Goal: Task Accomplishment & Management: Manage account settings

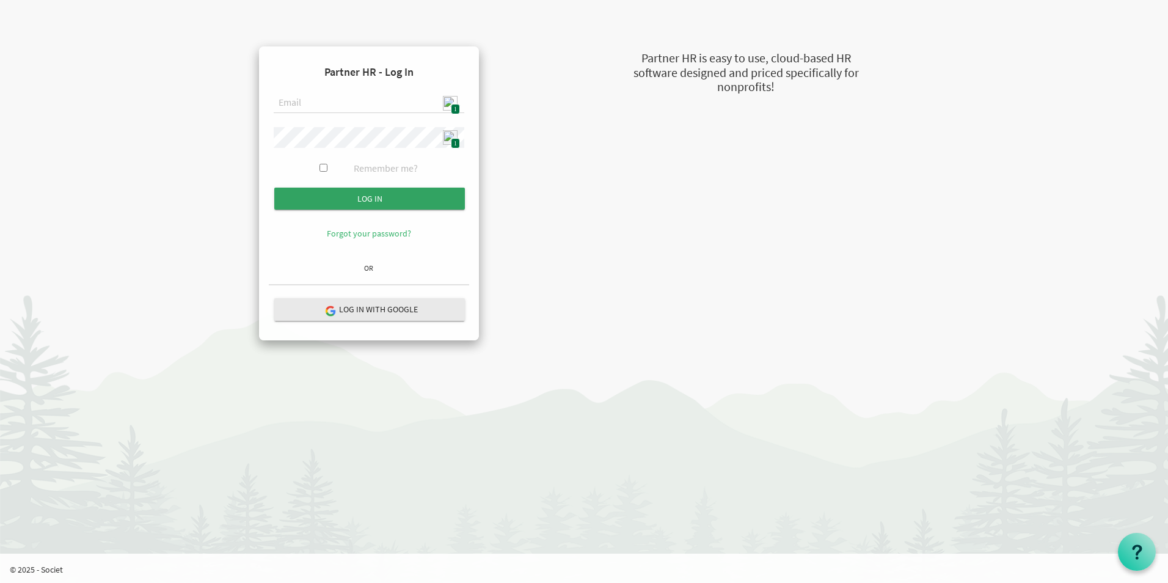
type input "admin@stepind.org"
click at [373, 200] on input "Log in" at bounding box center [369, 199] width 191 height 22
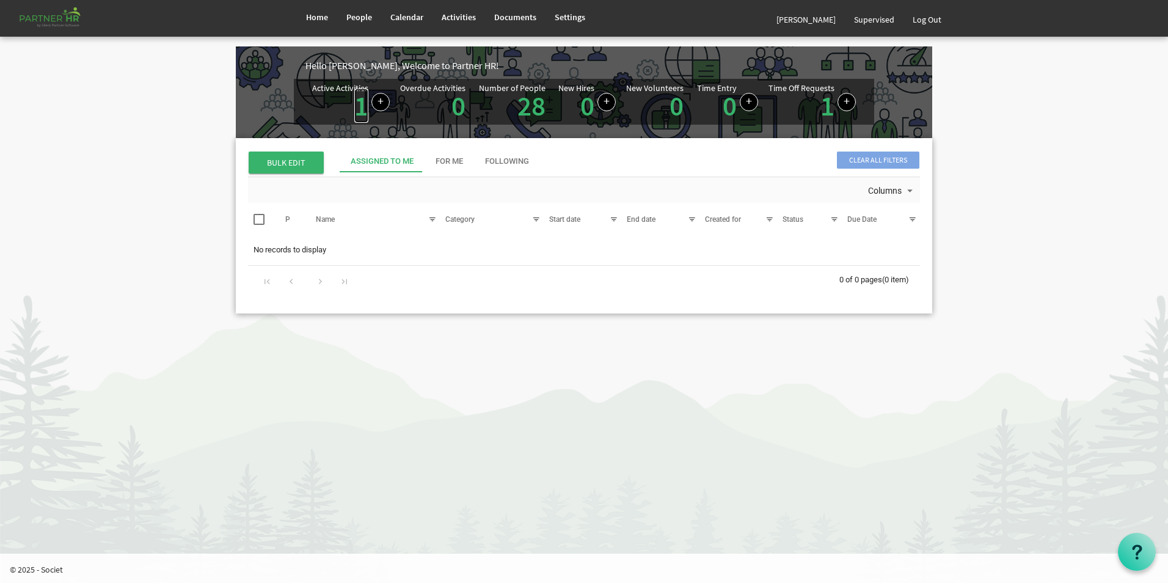
click at [358, 112] on link "1" at bounding box center [361, 106] width 14 height 34
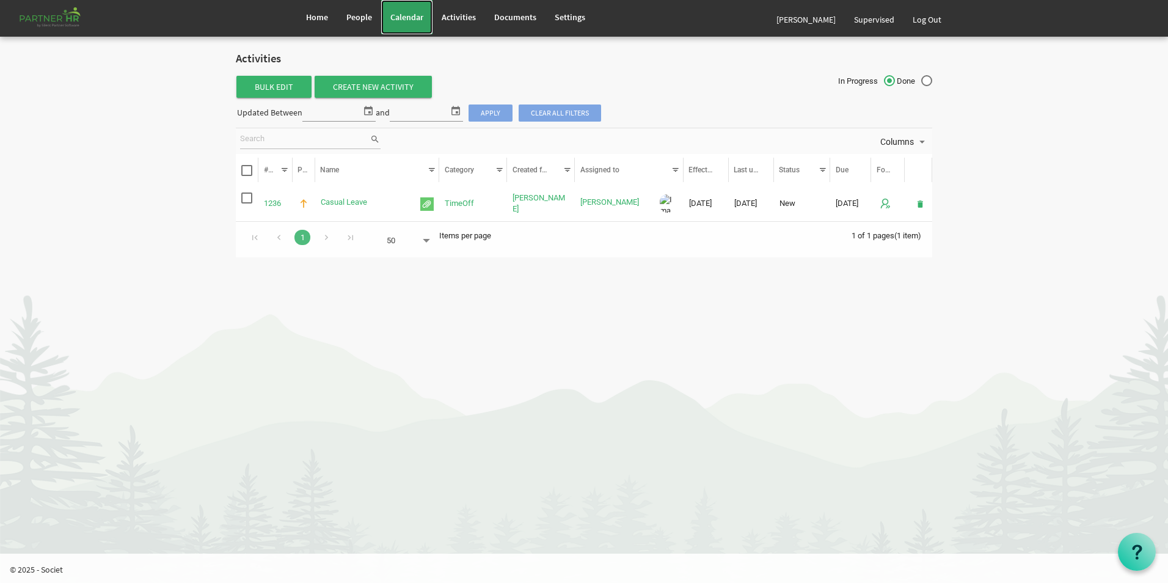
click at [412, 9] on link "Calendar" at bounding box center [406, 17] width 51 height 34
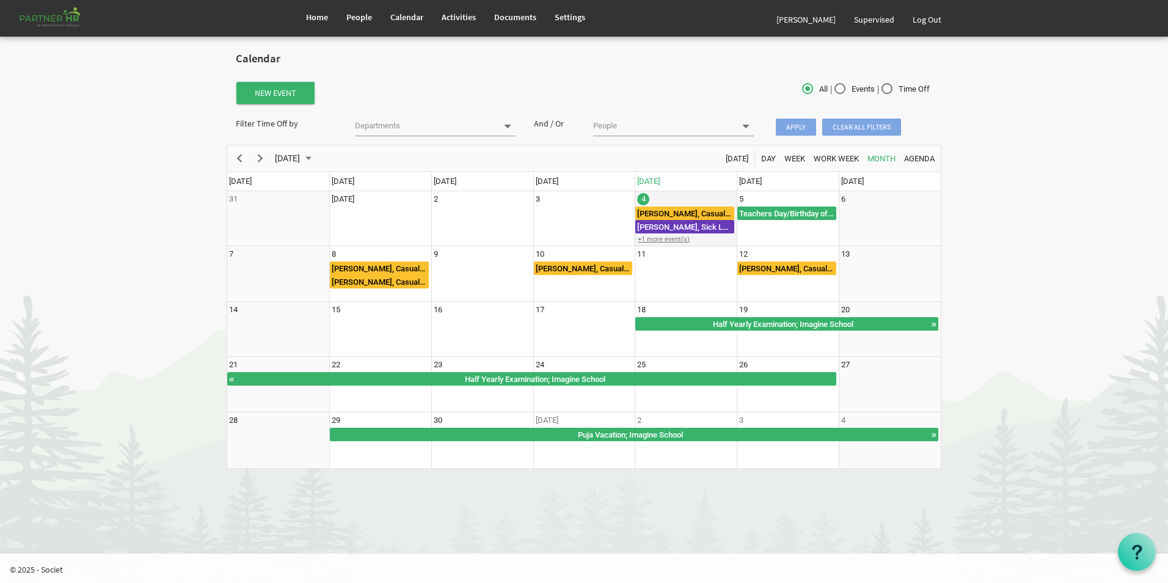
click at [679, 238] on div "+1 more event(s)" at bounding box center [685, 239] width 101 height 9
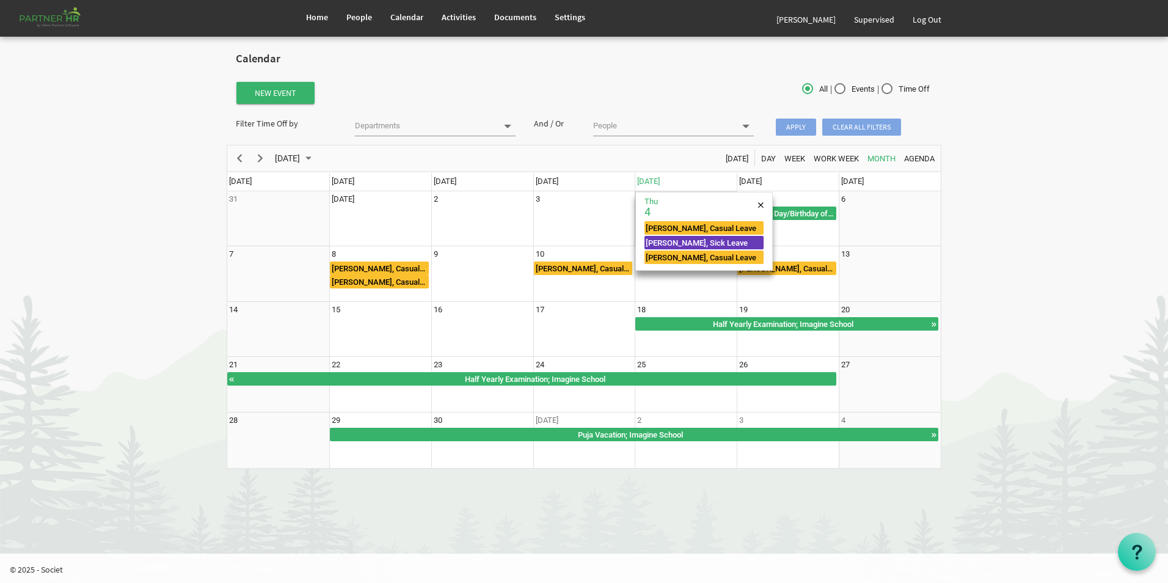
click at [997, 236] on body "Home People Calendar" at bounding box center [584, 240] width 1168 height 481
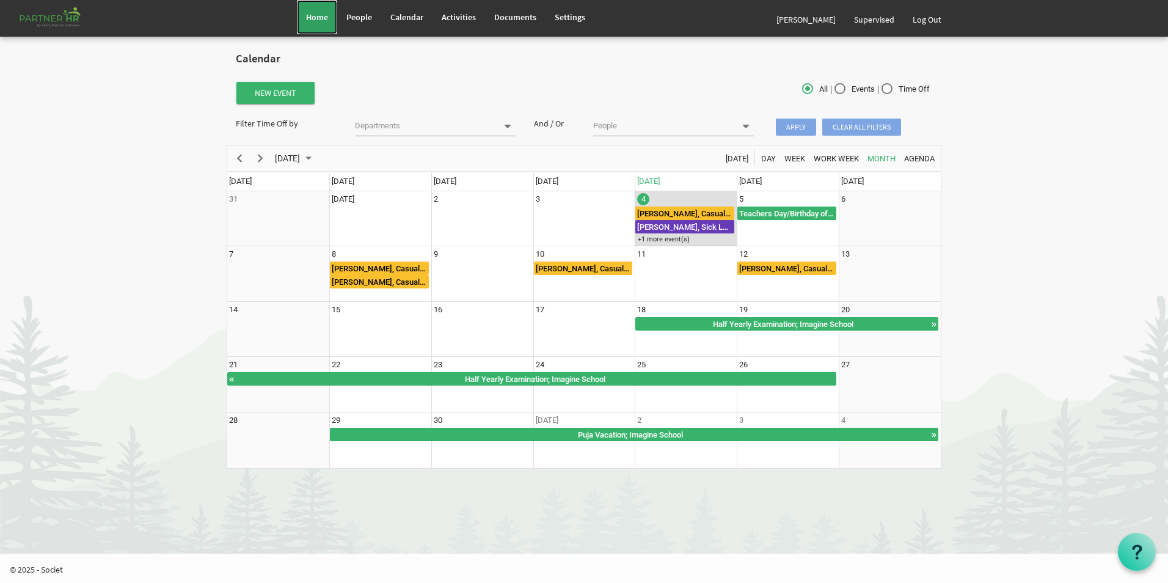
click at [316, 20] on span "Home" at bounding box center [317, 17] width 22 height 11
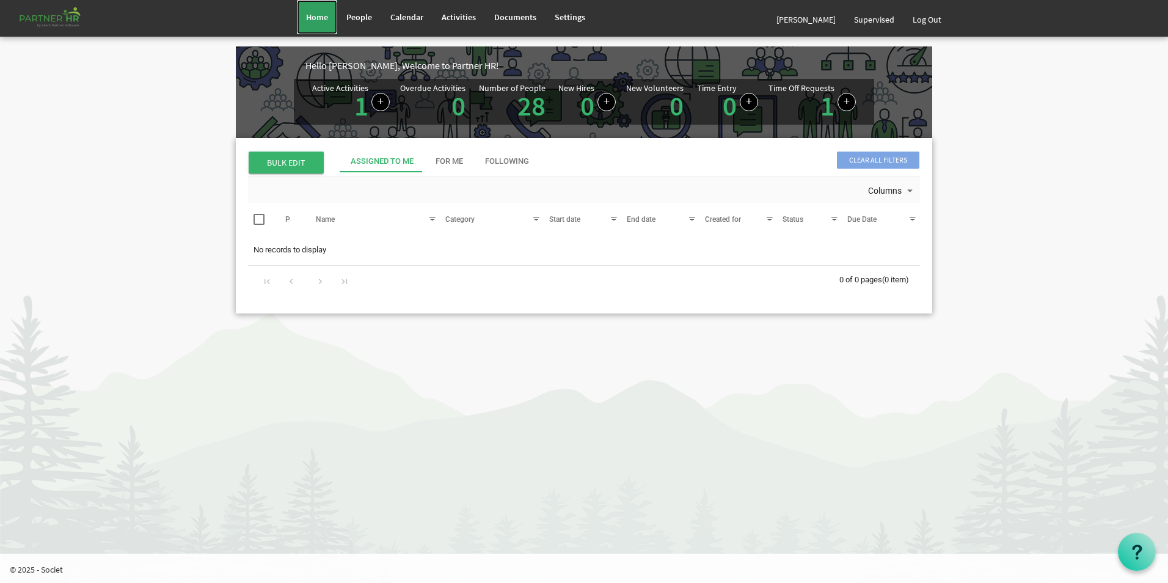
drag, startPoint x: 312, startPoint y: 11, endPoint x: 323, endPoint y: 13, distance: 11.9
click at [312, 12] on link "Home" at bounding box center [317, 17] width 40 height 34
click at [941, 21] on link "Log Out" at bounding box center [926, 19] width 47 height 34
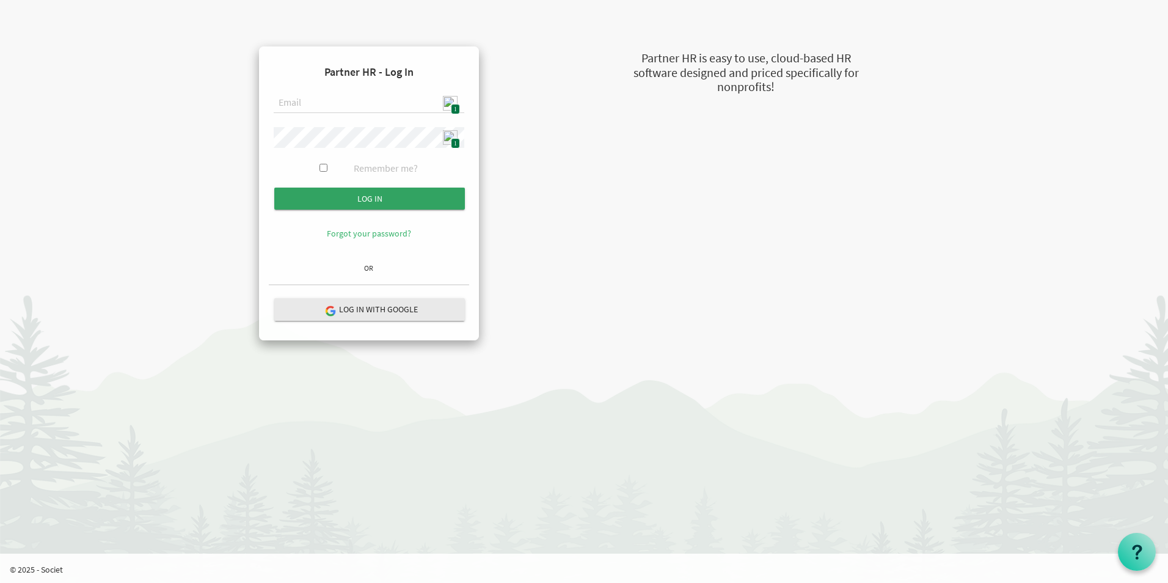
type input "admin@stepind.org"
click at [368, 195] on input "submit" at bounding box center [369, 199] width 191 height 22
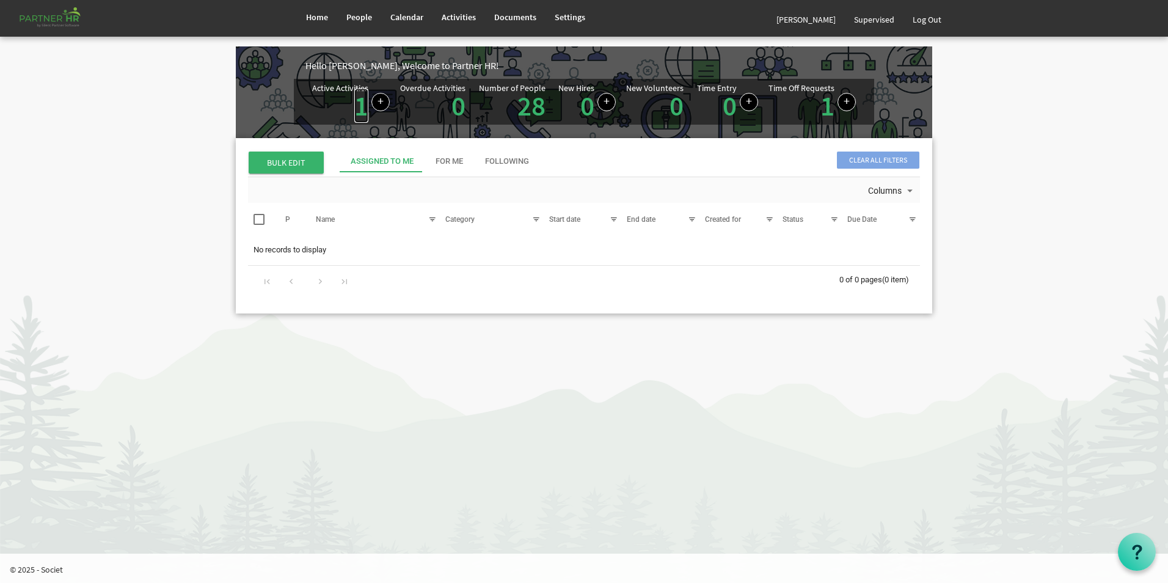
click at [357, 109] on link "1" at bounding box center [361, 106] width 14 height 34
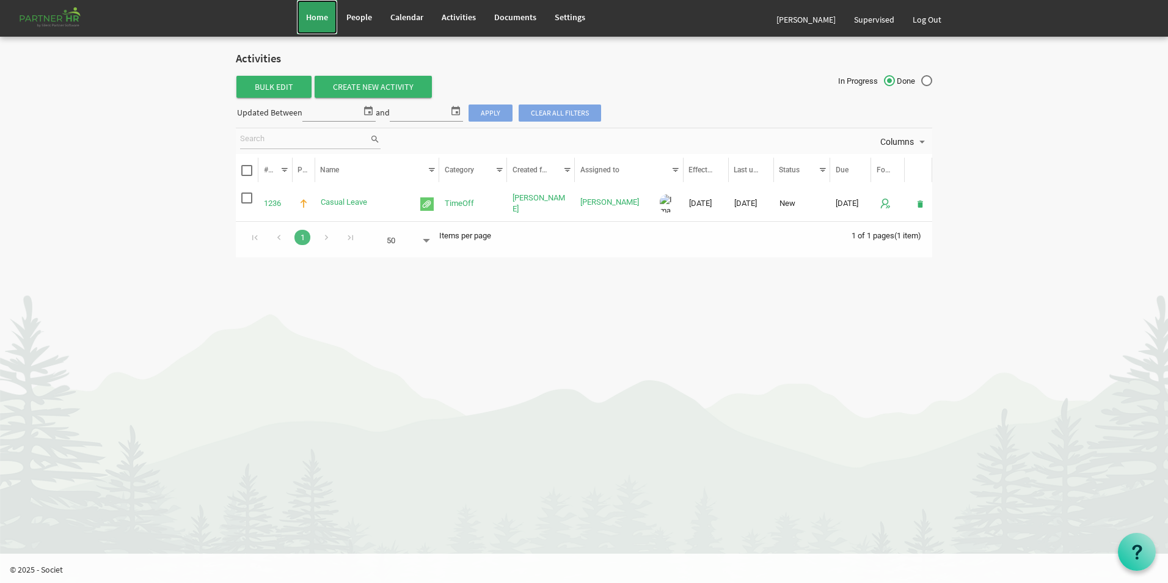
click at [310, 21] on span "Home" at bounding box center [317, 17] width 22 height 11
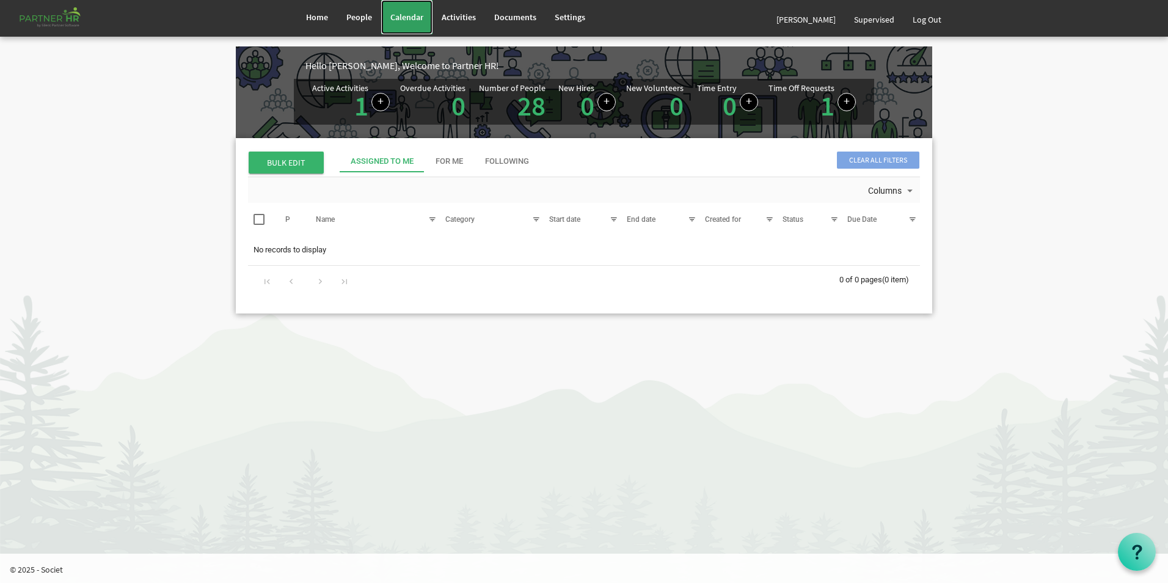
click at [417, 18] on span "Calendar" at bounding box center [406, 17] width 33 height 11
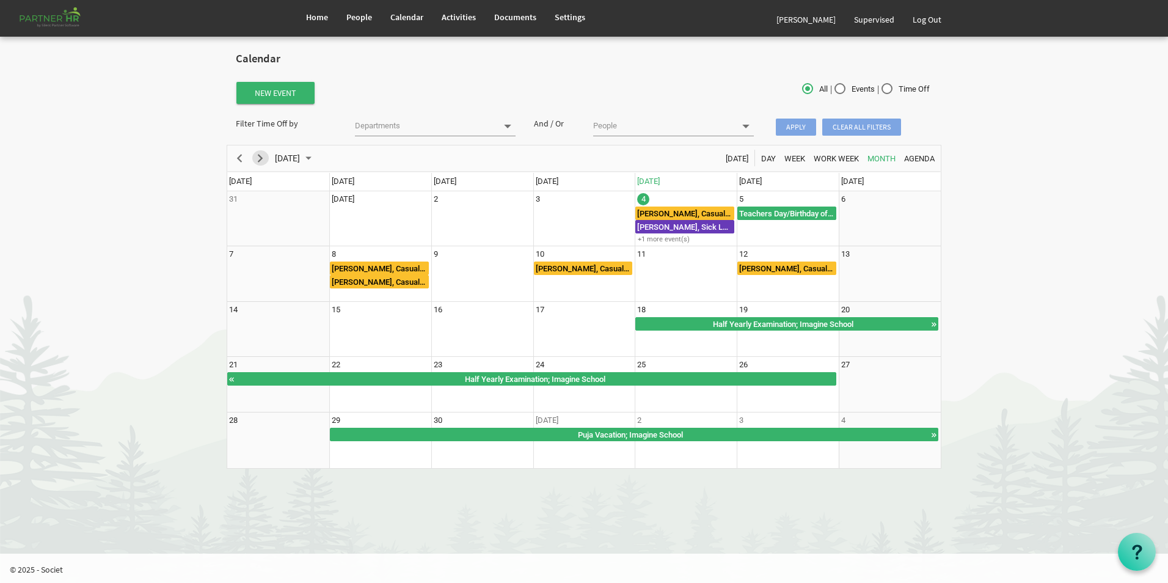
click at [261, 159] on span "Next" at bounding box center [260, 158] width 15 height 15
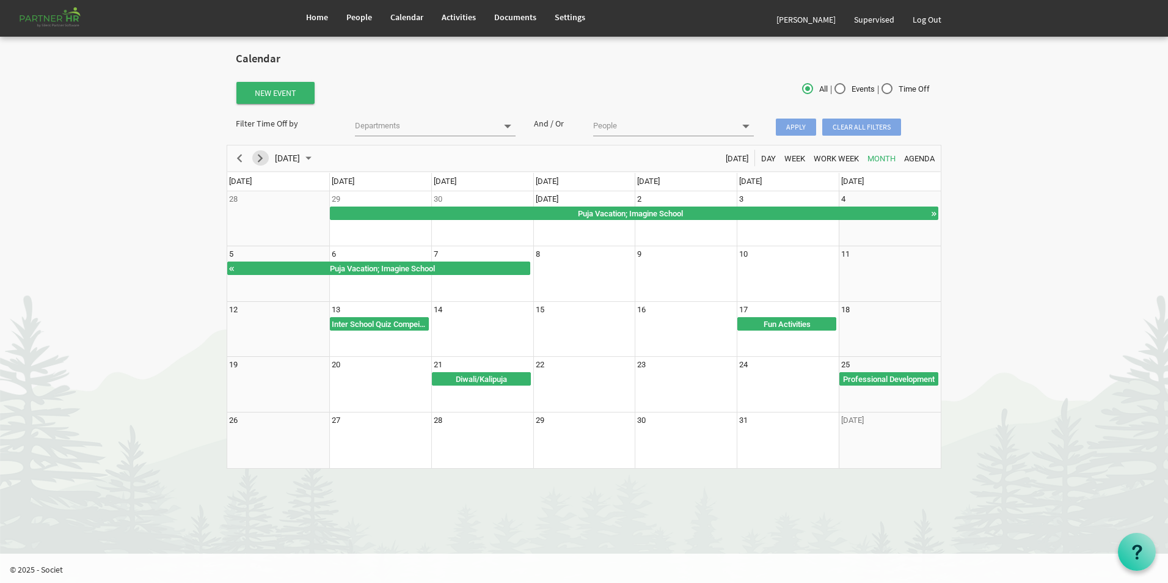
click at [261, 158] on span "Next" at bounding box center [260, 158] width 15 height 15
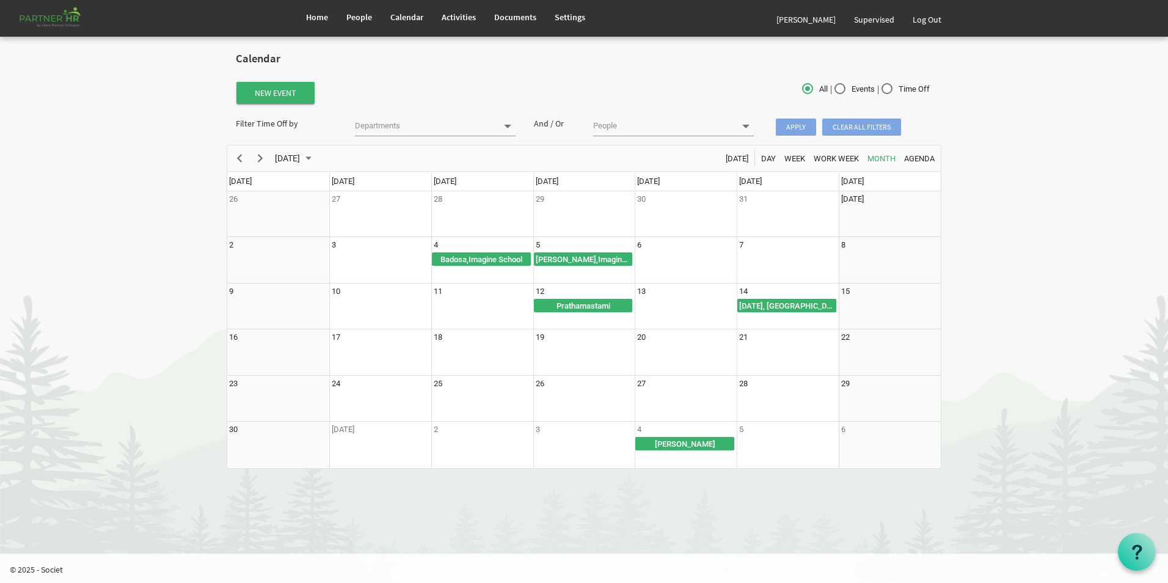
click at [230, 156] on div "previous period" at bounding box center [239, 158] width 21 height 26
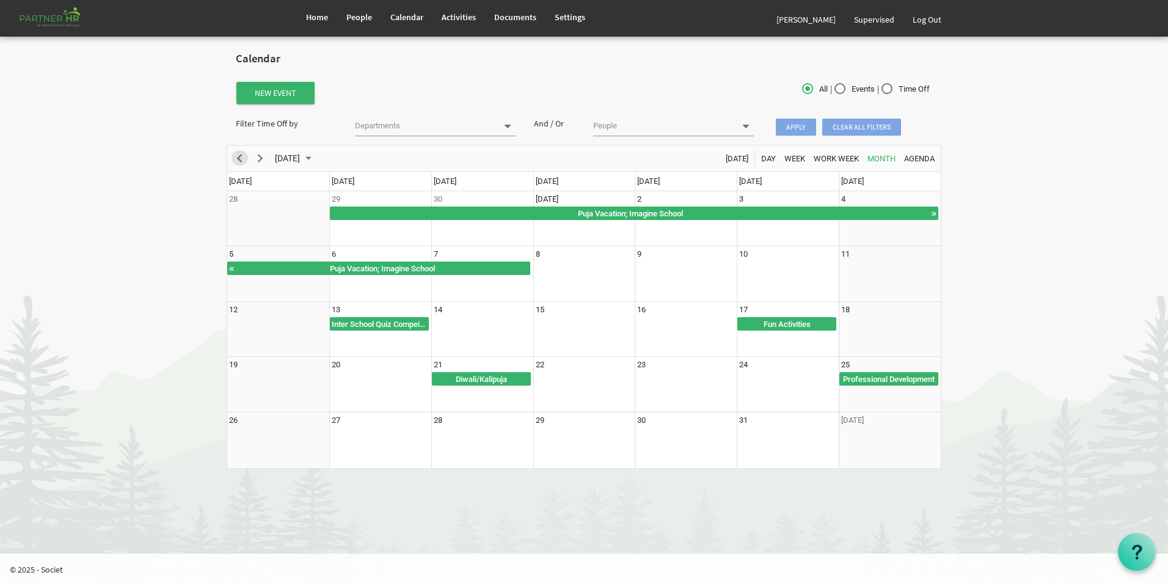
click at [238, 157] on span "Previous" at bounding box center [239, 158] width 15 height 15
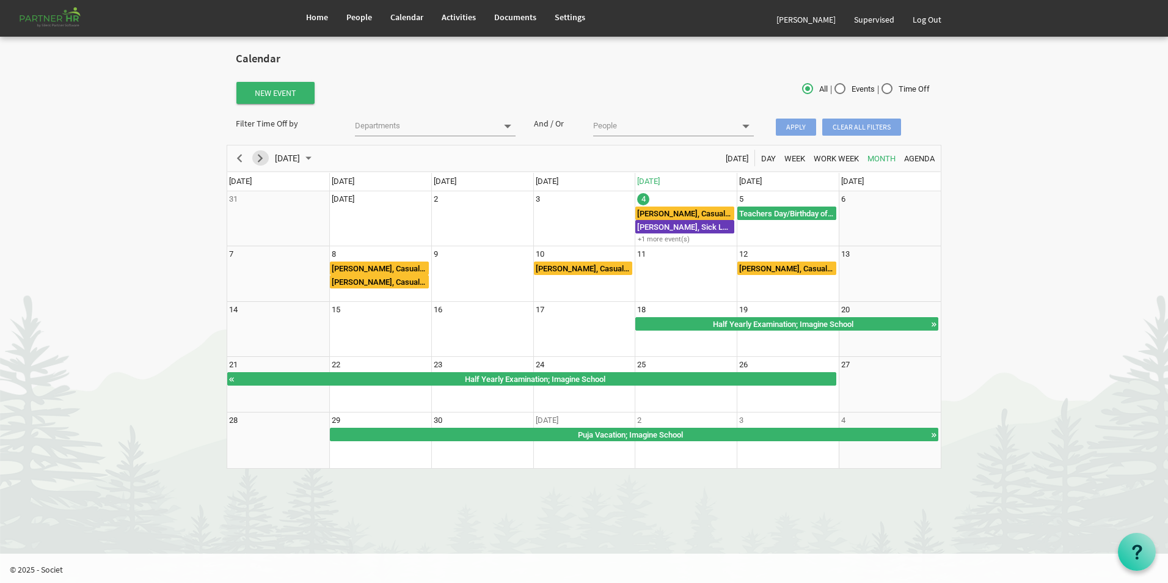
click at [261, 158] on span "Next" at bounding box center [260, 158] width 15 height 15
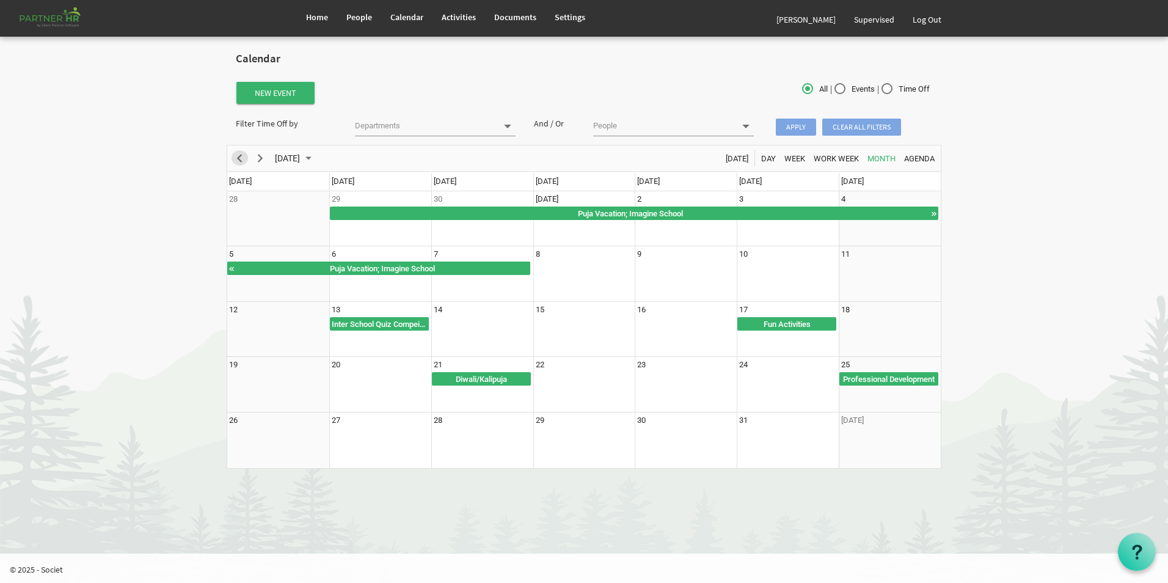
click at [242, 161] on span "Previous" at bounding box center [239, 158] width 15 height 15
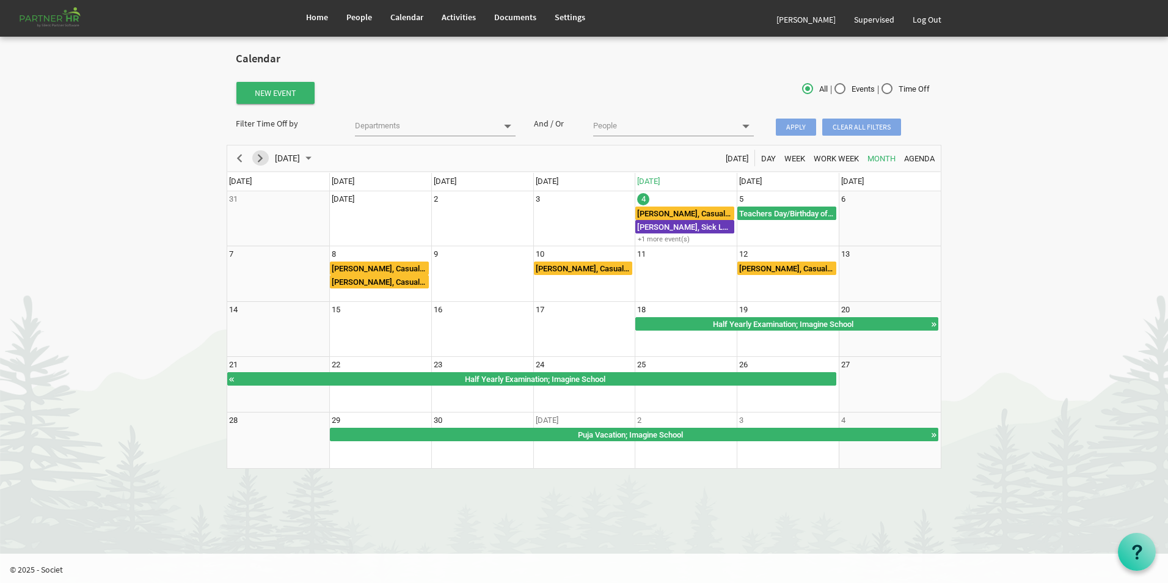
click at [258, 160] on span "Next" at bounding box center [260, 158] width 15 height 15
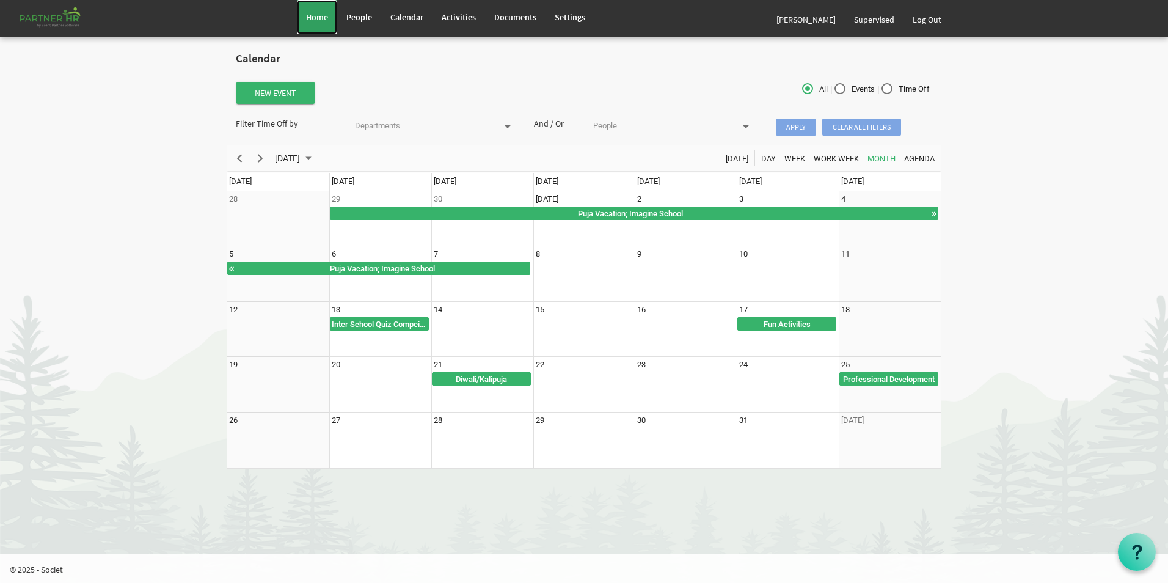
click at [306, 21] on link "Home" at bounding box center [317, 17] width 40 height 34
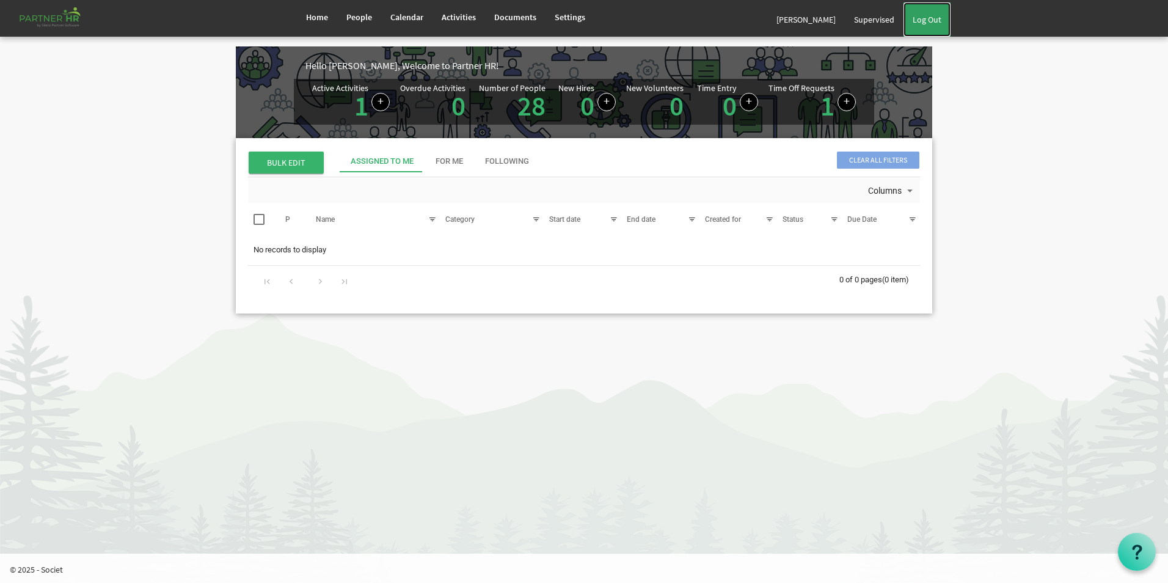
click at [932, 19] on link "Log Out" at bounding box center [926, 19] width 47 height 34
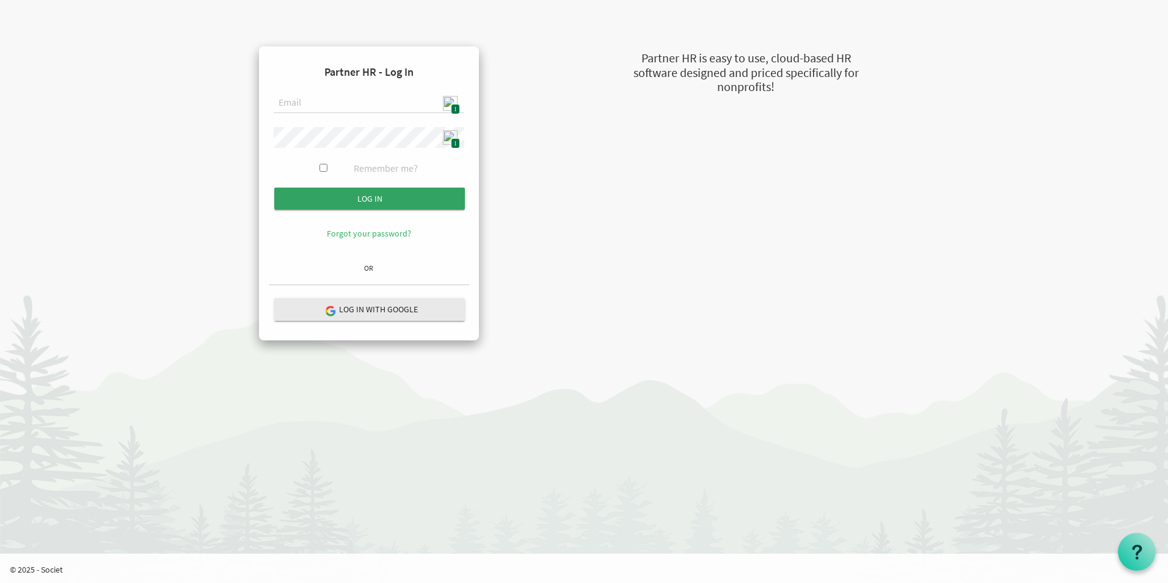
type input "admin@stepind.org"
click at [381, 202] on input "Log in" at bounding box center [369, 199] width 191 height 22
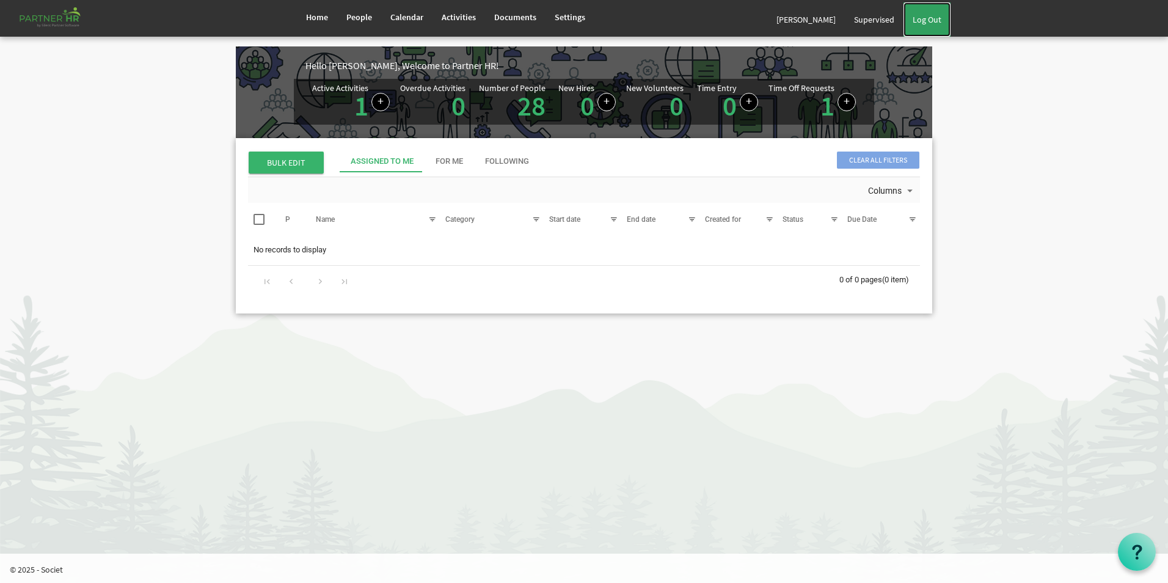
click at [943, 4] on link "Log Out" at bounding box center [926, 19] width 47 height 34
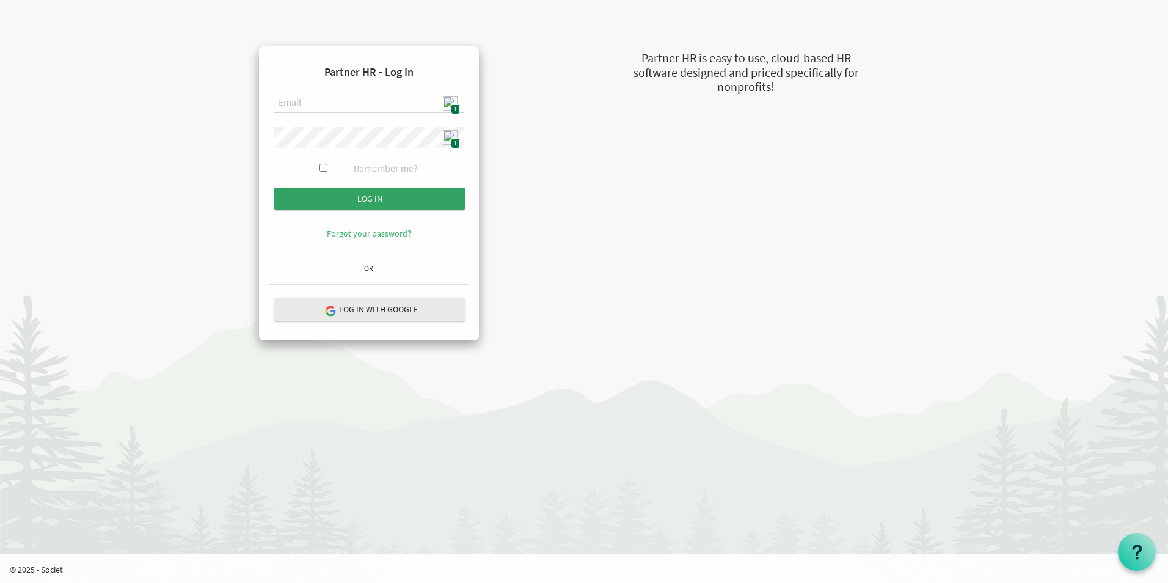
type input "admin@stepind.org"
click at [387, 194] on input "Log in" at bounding box center [369, 199] width 191 height 22
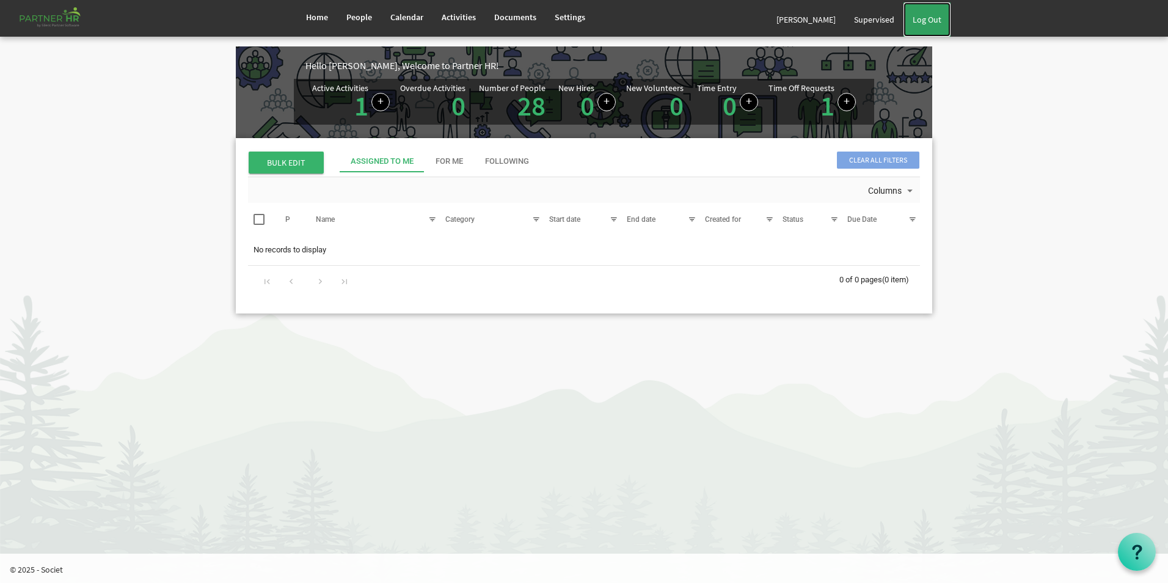
click at [931, 23] on link "Log Out" at bounding box center [926, 19] width 47 height 34
